Goal: Check status: Check status

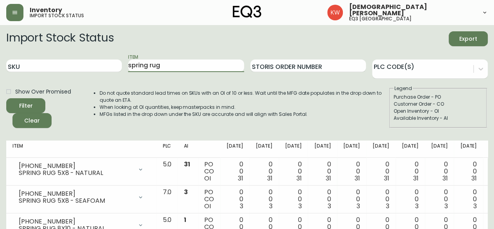
drag, startPoint x: 174, startPoint y: 65, endPoint x: 126, endPoint y: 66, distance: 47.7
click at [126, 66] on div "SKU Item spring rug Storis Order Number PLC Code(s)" at bounding box center [247, 65] width 482 height 25
type input "[PHONE_NUMBER]"
click at [6, 98] on button "Filter" at bounding box center [25, 105] width 39 height 15
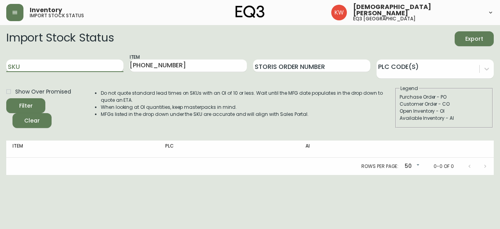
click at [111, 64] on input "SKU" at bounding box center [64, 65] width 117 height 13
paste input "[PHONE_NUMBER]"
type input "[PHONE_NUMBER]"
drag, startPoint x: 179, startPoint y: 61, endPoint x: 79, endPoint y: 64, distance: 100.1
click at [79, 64] on div "SKU [PHONE_NUMBER] Item [PHONE_NUMBER] Storis Order Number PLC Code(s)" at bounding box center [250, 65] width 488 height 25
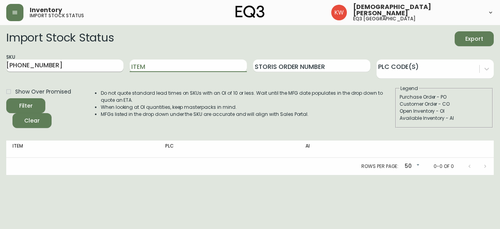
click at [6, 98] on button "Filter" at bounding box center [25, 105] width 39 height 15
drag, startPoint x: 50, startPoint y: 65, endPoint x: 0, endPoint y: 65, distance: 50.0
click at [0, 65] on main "Import Stock Status Export SKU [PHONE_NUMBER] Item Storis Order Number PLC Code…" at bounding box center [250, 100] width 500 height 150
click at [150, 65] on input "Item" at bounding box center [188, 65] width 117 height 13
type input "DOT TRAY"
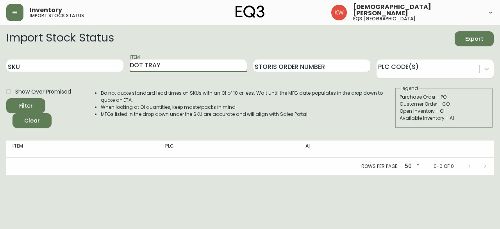
click at [6, 98] on button "Filter" at bounding box center [25, 105] width 39 height 15
paste input "30217-91-816A01"
type input "30217-91-816A01"
click at [6, 98] on button "Filter" at bounding box center [25, 105] width 39 height 15
drag, startPoint x: 195, startPoint y: 66, endPoint x: 106, endPoint y: 78, distance: 89.9
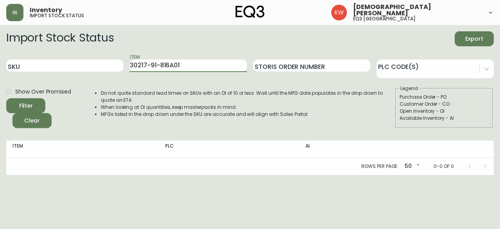
click at [106, 78] on div "SKU Item 30217-91-816A01 Storis Order Number PLC Code(s)" at bounding box center [250, 65] width 488 height 25
click at [48, 64] on input "SKU" at bounding box center [64, 65] width 117 height 13
paste input "30217-91-816A01"
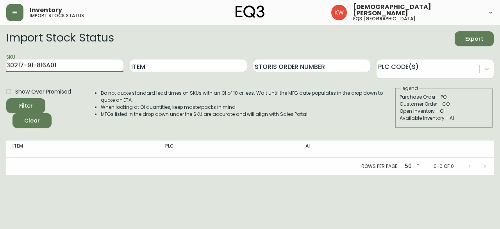
type input "30217-91-816A01"
click at [6, 98] on button "Filter" at bounding box center [25, 105] width 39 height 15
